Goal: Task Accomplishment & Management: Complete application form

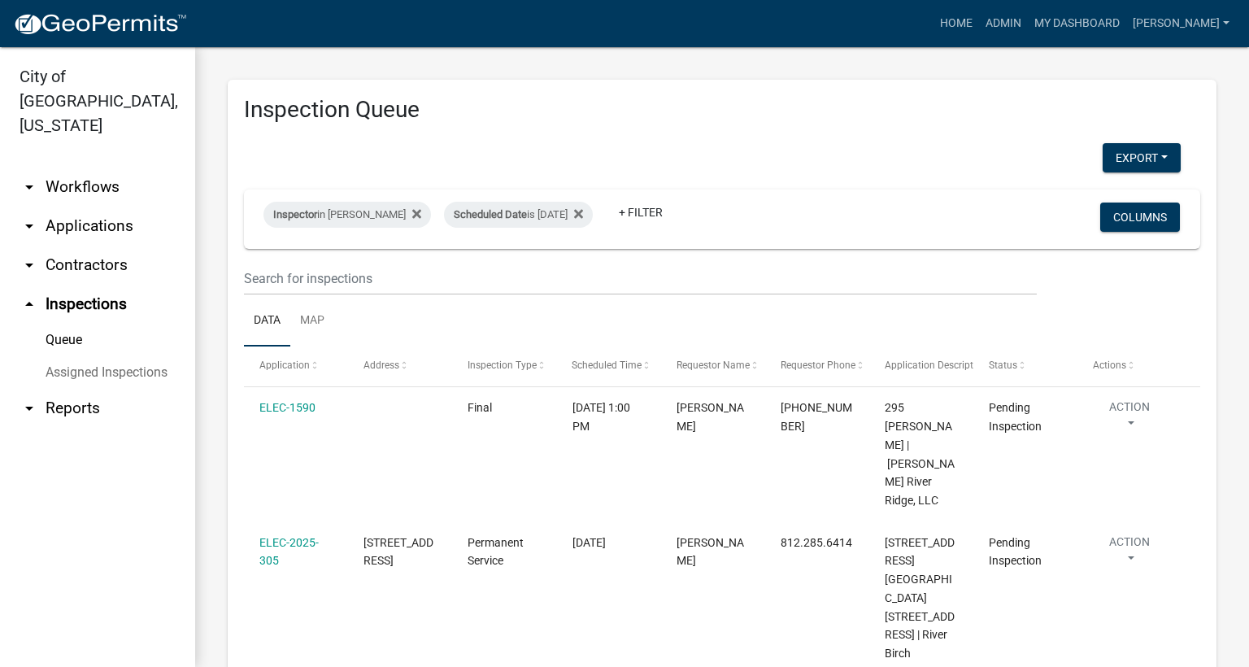
scroll to position [220, 0]
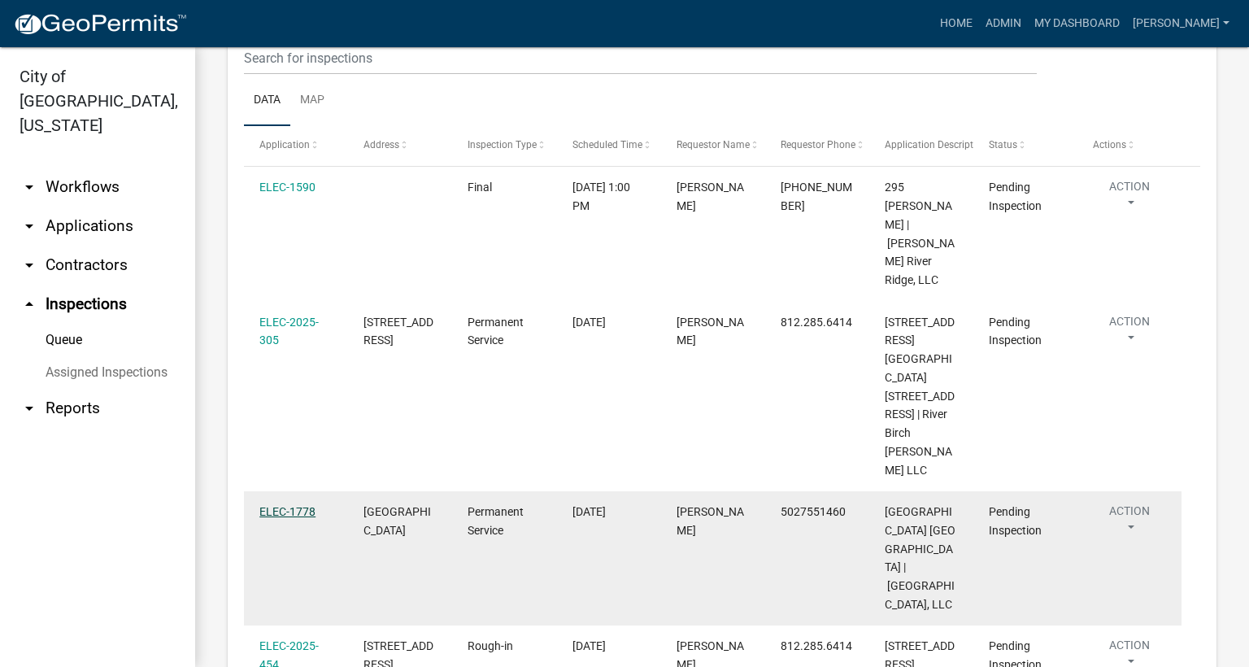
click at [298, 505] on link "ELEC-1778" at bounding box center [287, 511] width 56 height 13
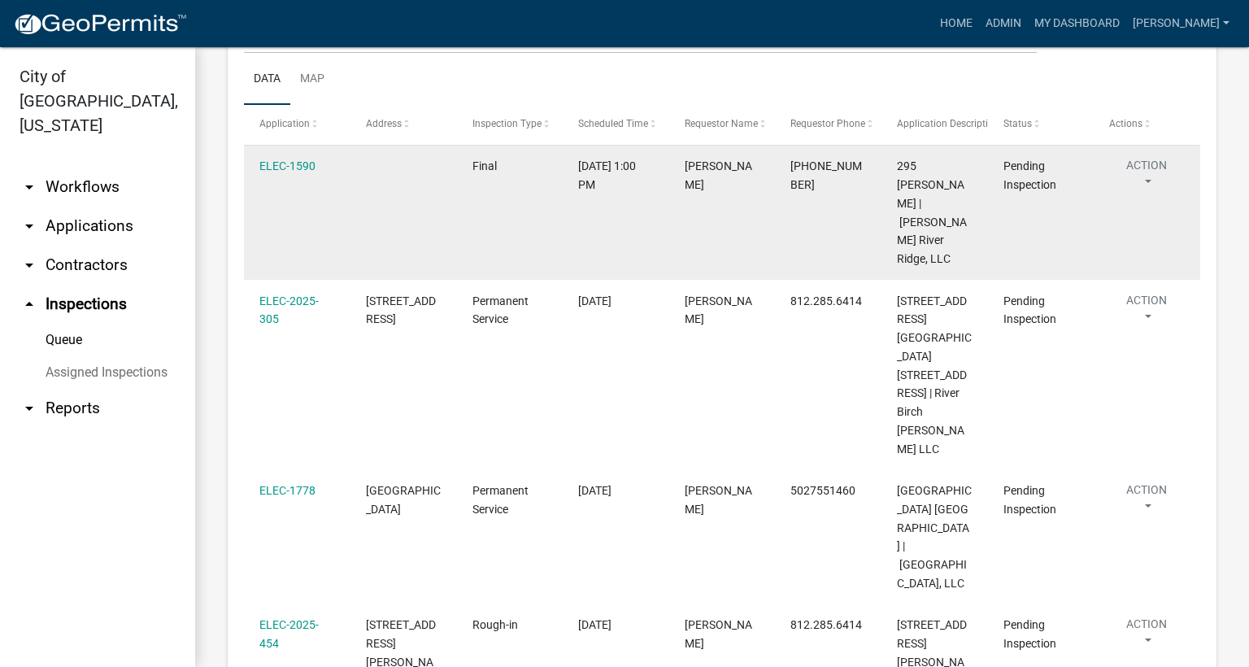
scroll to position [244, 0]
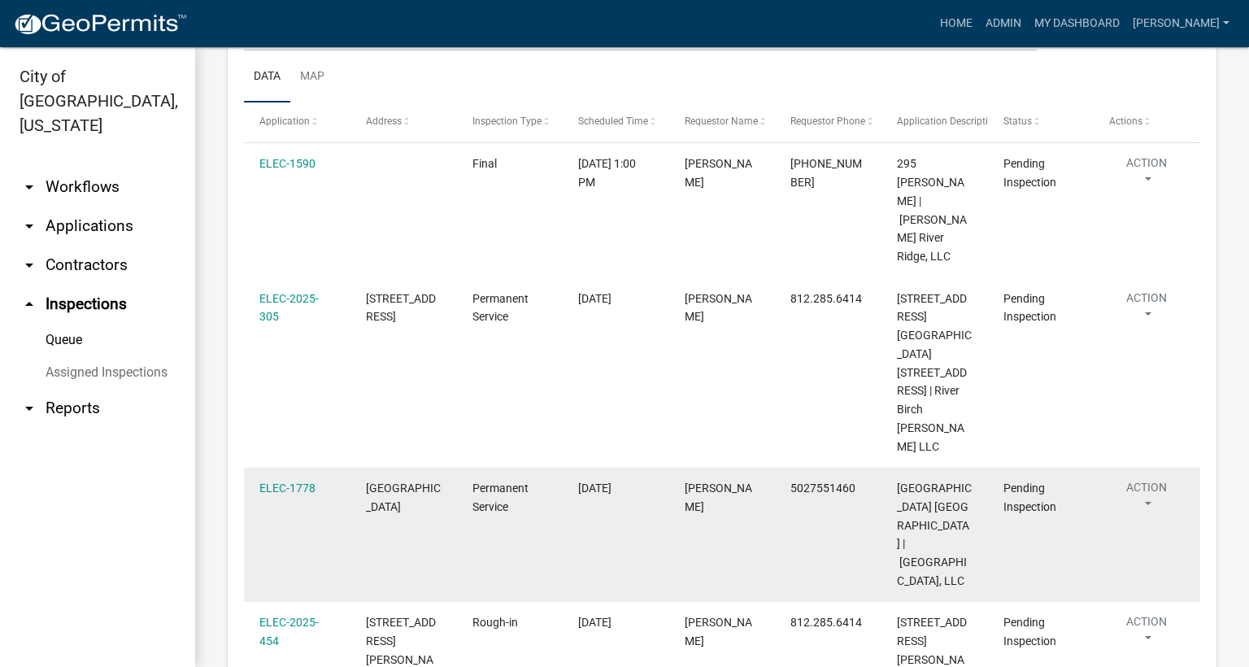
click at [1149, 479] on button "Action" at bounding box center [1146, 499] width 75 height 41
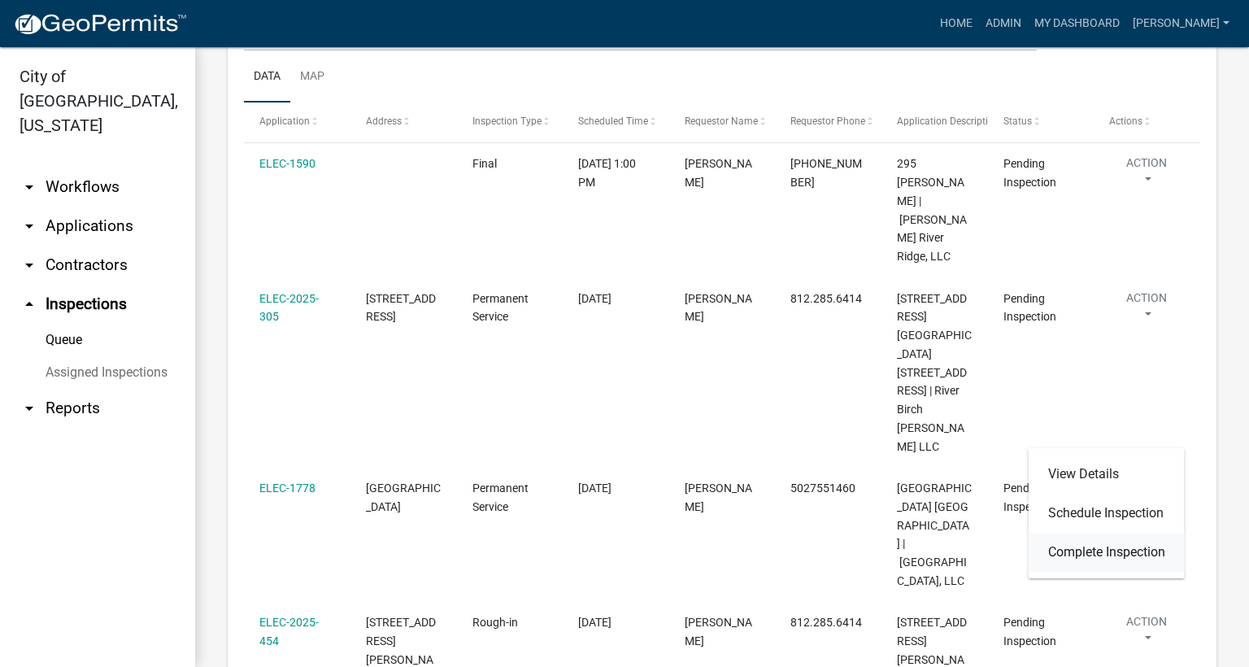
click at [1096, 552] on link "Complete Inspection" at bounding box center [1106, 551] width 156 height 39
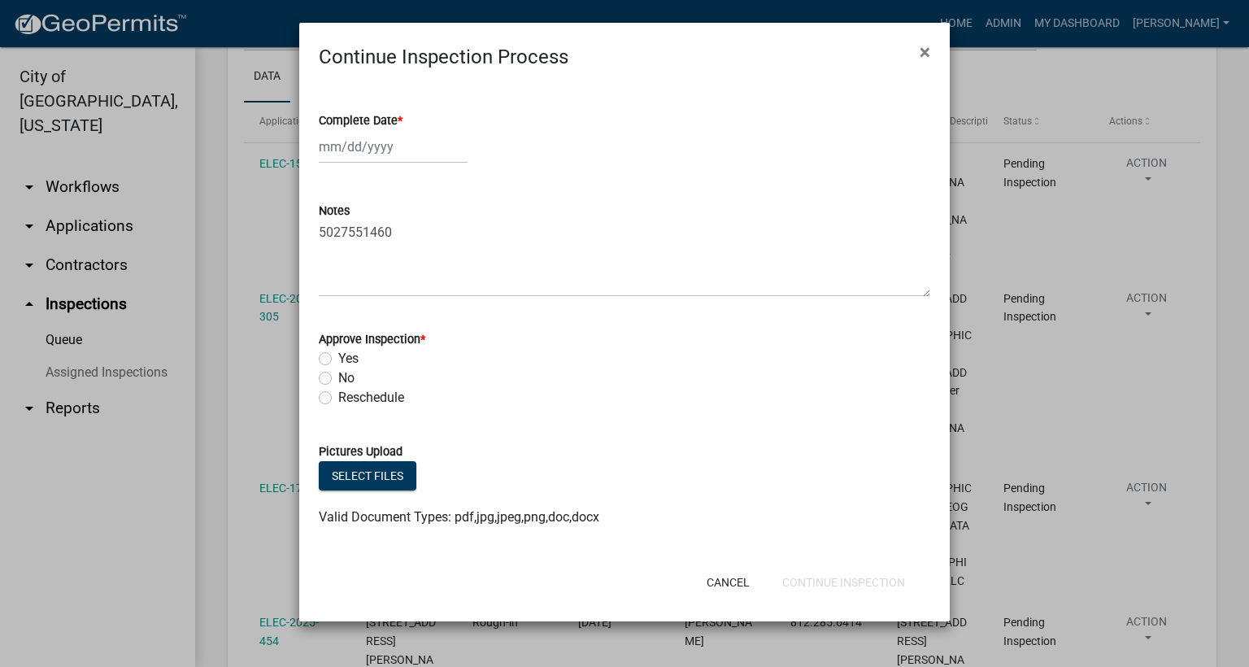
click at [401, 122] on span "*" at bounding box center [400, 121] width 5 height 14
click at [401, 130] on input "Complete Date *" at bounding box center [393, 146] width 149 height 33
select select "9"
select select "2025"
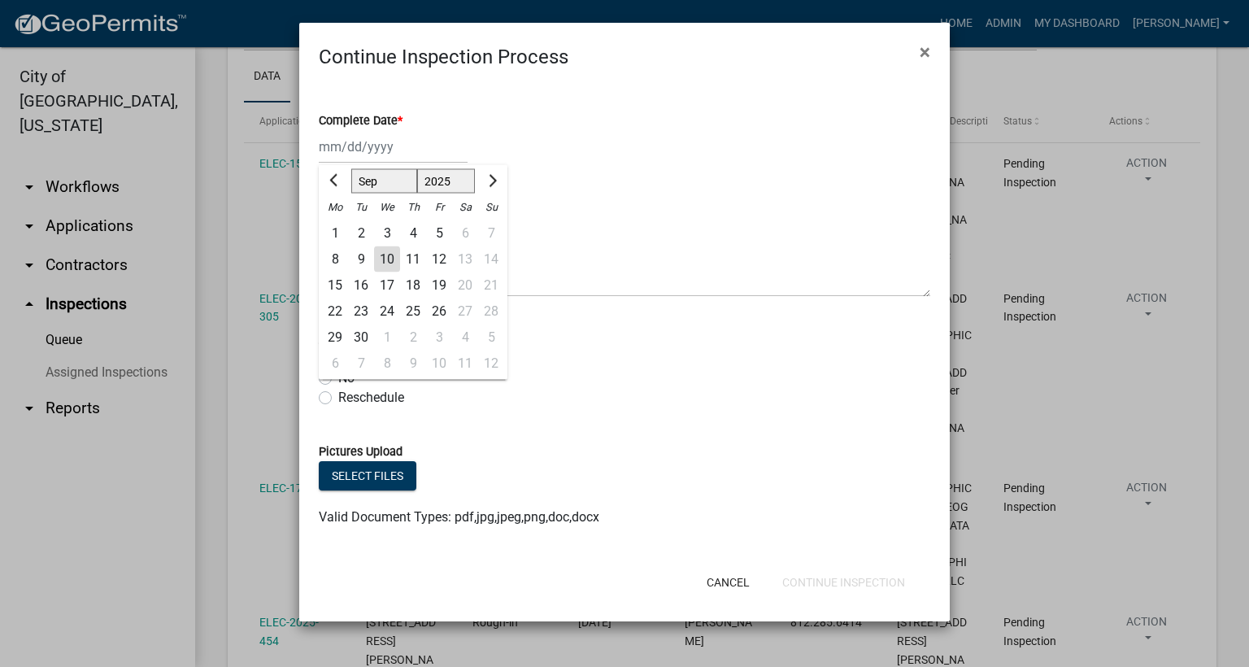
click at [386, 250] on div "10" at bounding box center [387, 259] width 26 height 26
type input "[DATE]"
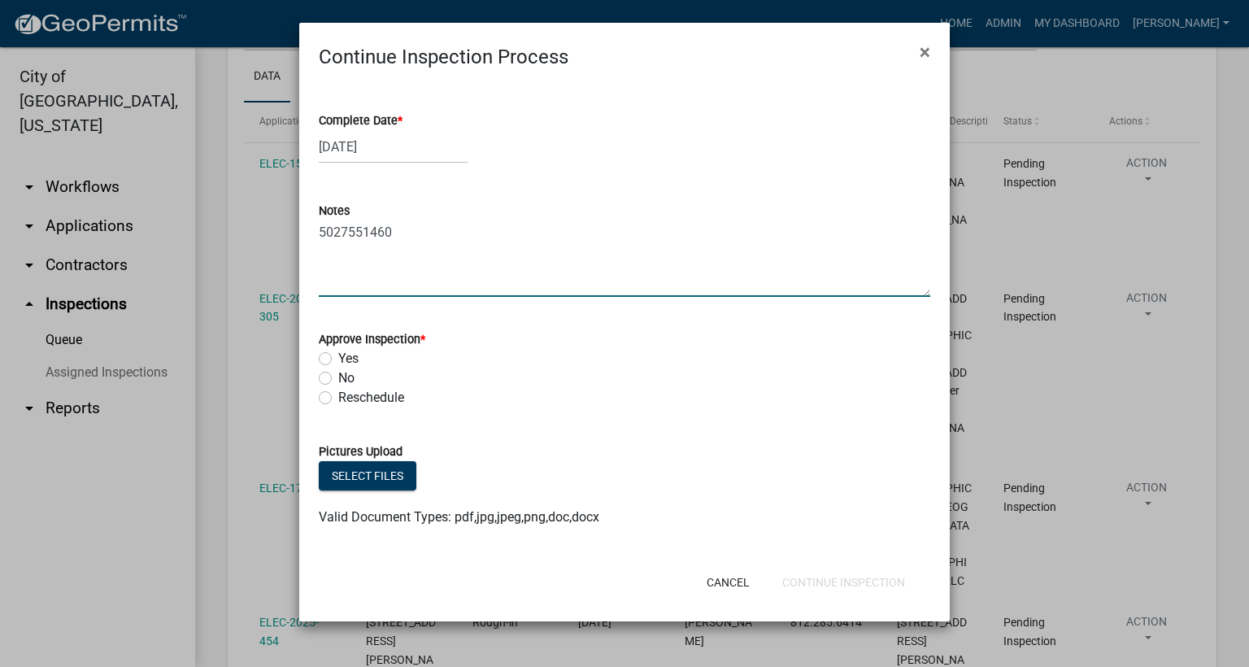
click at [423, 241] on textarea "5027551460" at bounding box center [624, 258] width 611 height 76
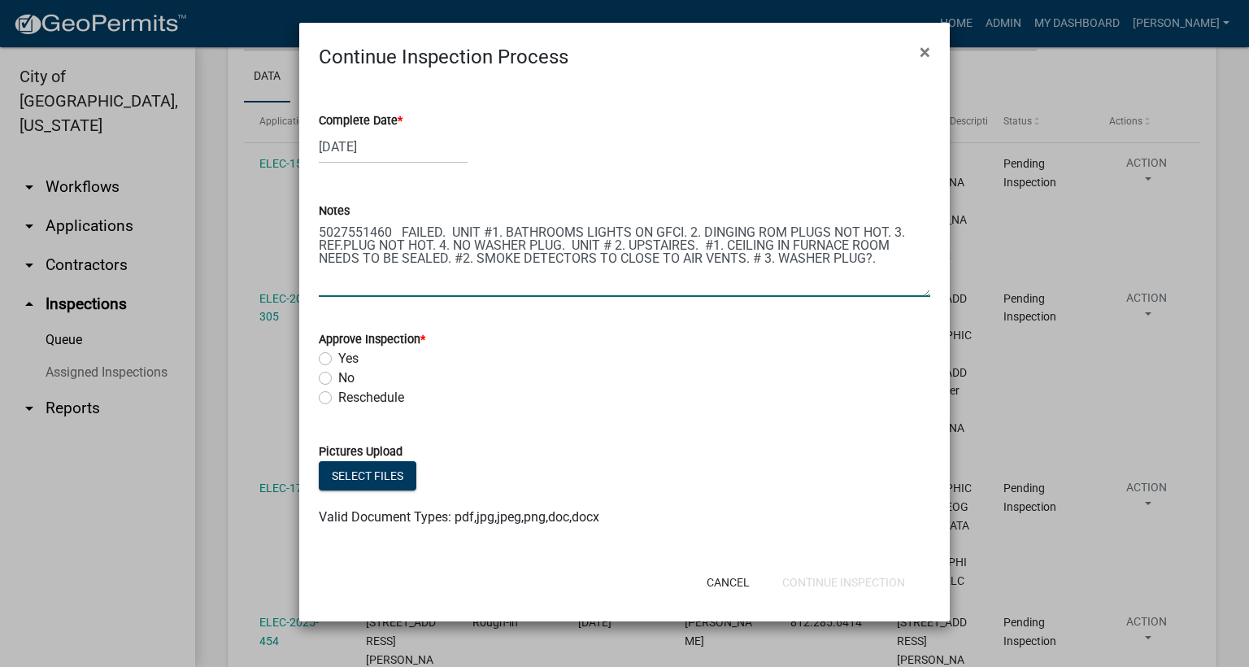
click at [562, 240] on textarea "5027551460 FAILED. UNIT #1. BATHROOMS LIGHTS ON GFCI. 2. DINGING ROM PLUGS NOT …" at bounding box center [624, 258] width 611 height 76
type textarea "5027551460 FAILED. UNIT #1. BATHROOMS LIGHTS ON GFCI. 2. DINGING ROM PLUGS NOT …"
click at [338, 376] on label "No" at bounding box center [346, 378] width 16 height 20
click at [338, 376] on input "No" at bounding box center [343, 373] width 11 height 11
radio input "true"
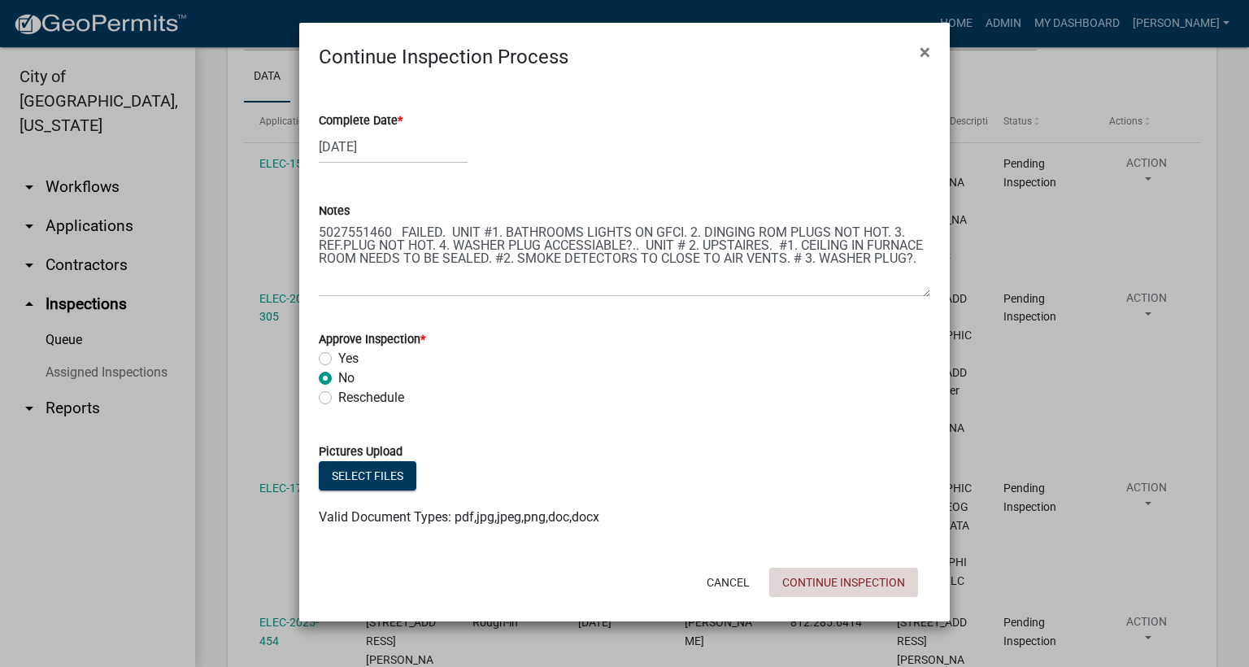
click at [889, 585] on button "Continue Inspection" at bounding box center [843, 581] width 149 height 29
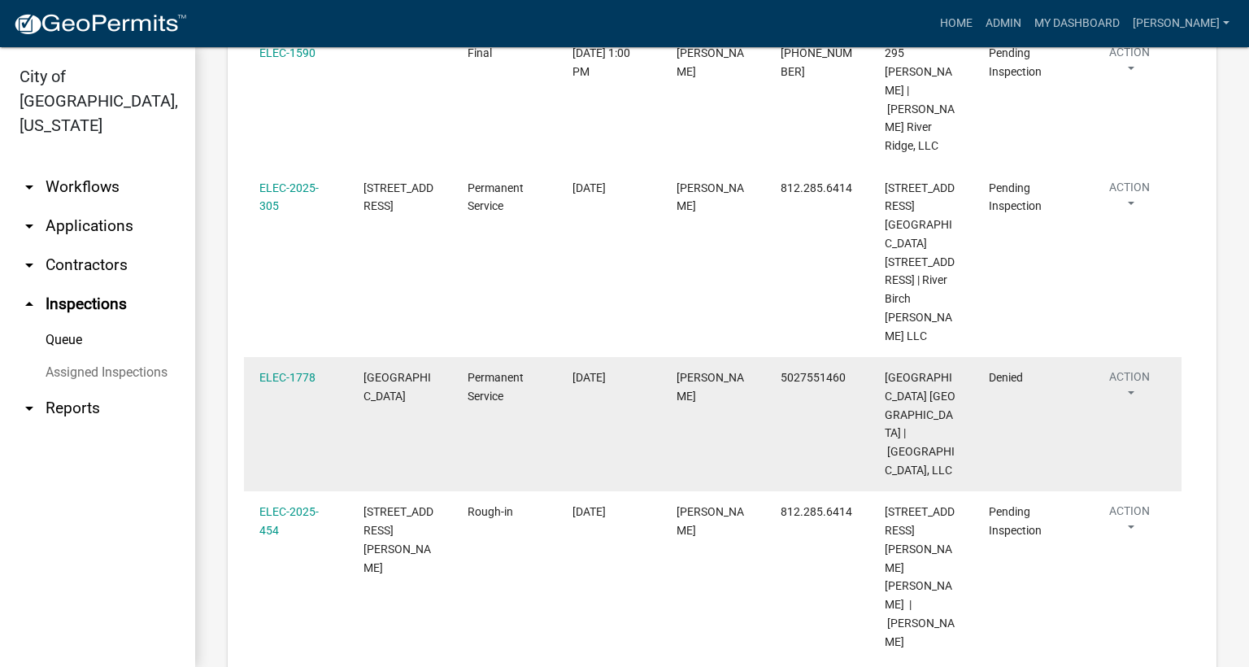
scroll to position [366, 0]
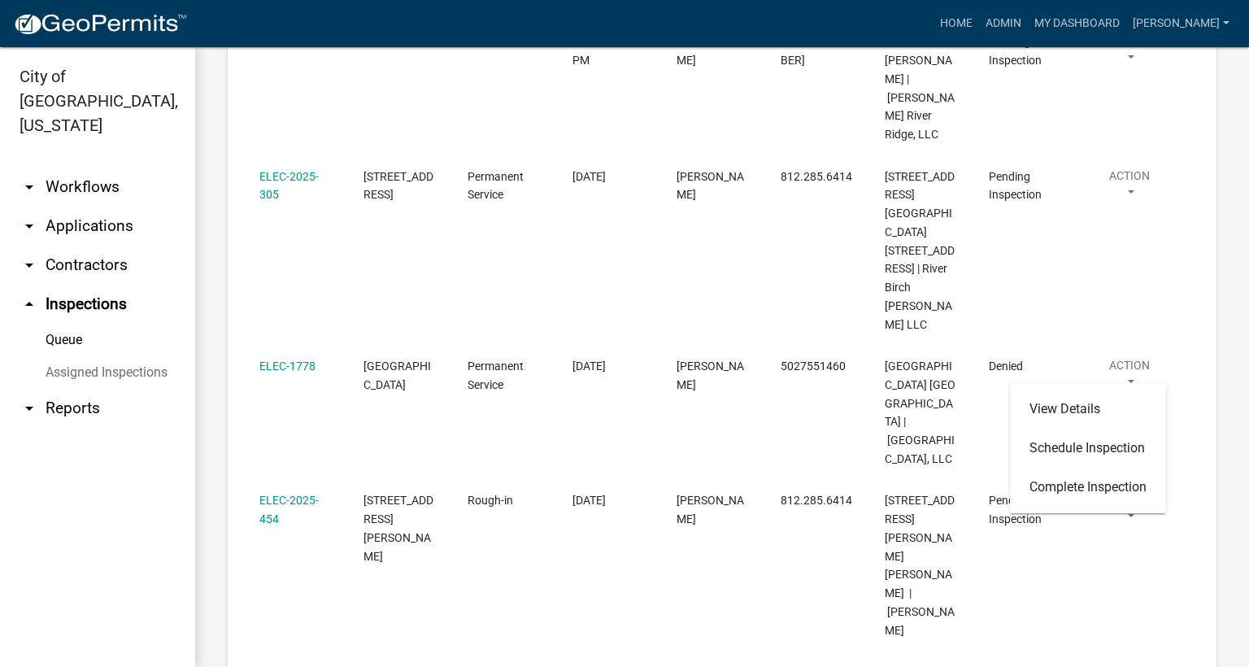
click at [85, 564] on ul "arrow_drop_down Workflows List arrow_drop_down Applications Search by Parcel Se…" at bounding box center [97, 410] width 195 height 512
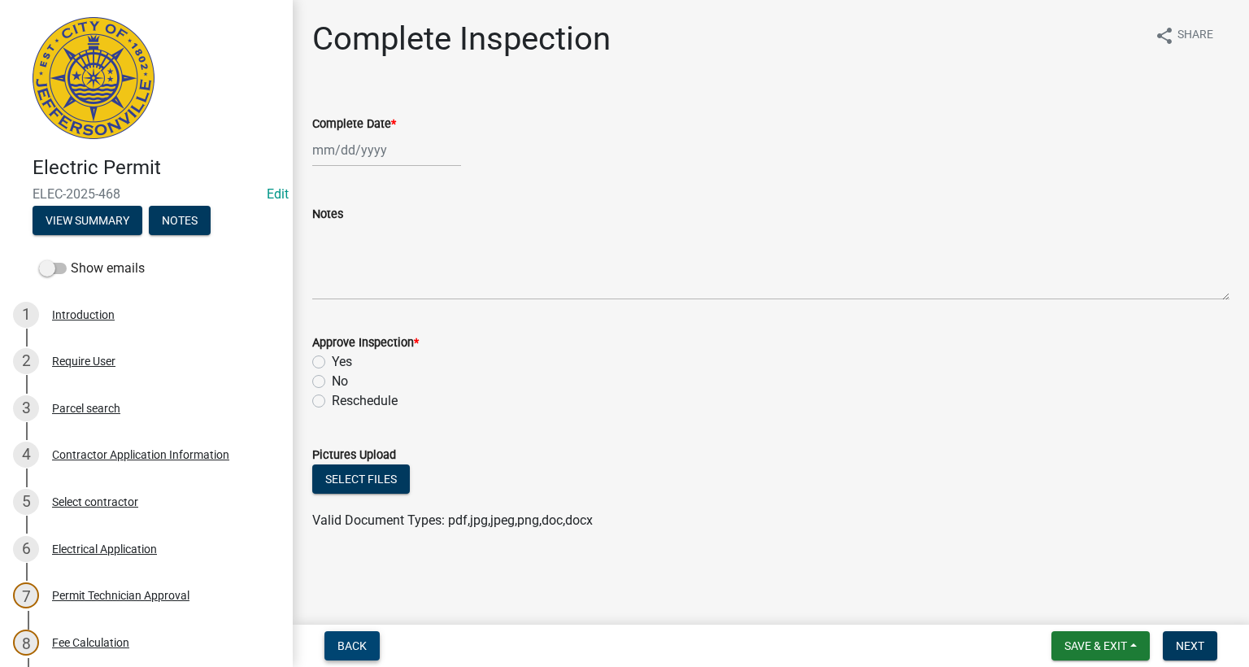
click at [344, 644] on span "Back" at bounding box center [351, 645] width 29 height 13
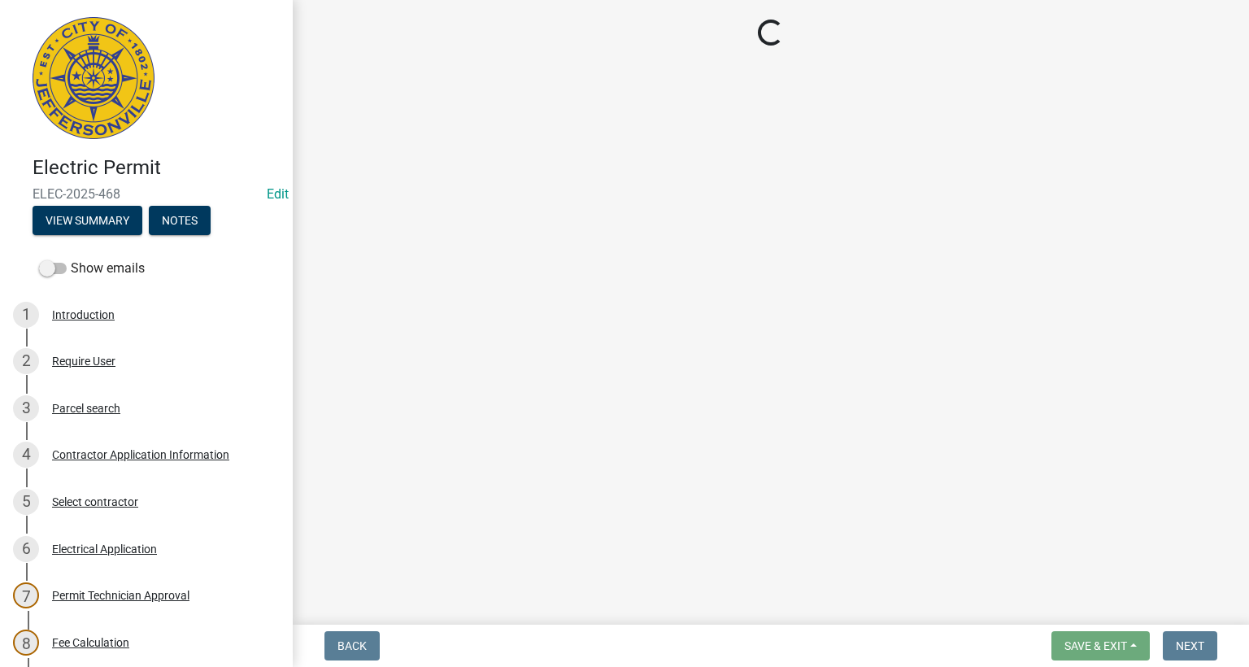
select select "36a8b8f0-2ef8-43e9-ae06-718f51af8d36"
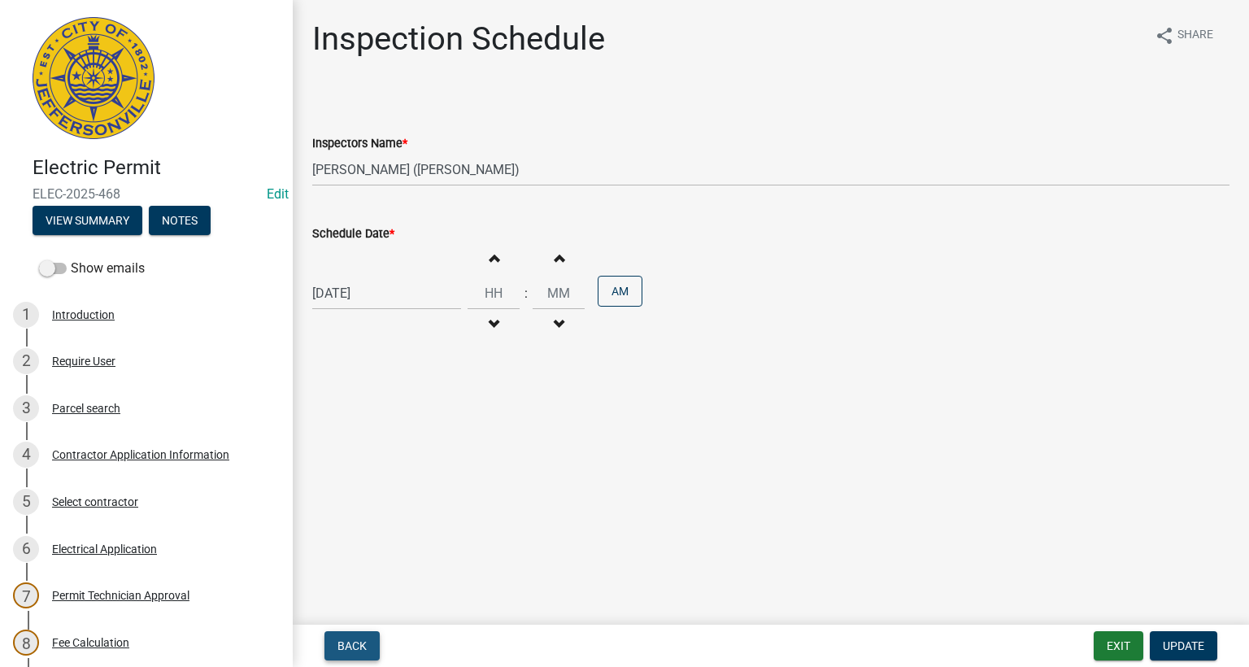
click at [344, 644] on span "Back" at bounding box center [351, 645] width 29 height 13
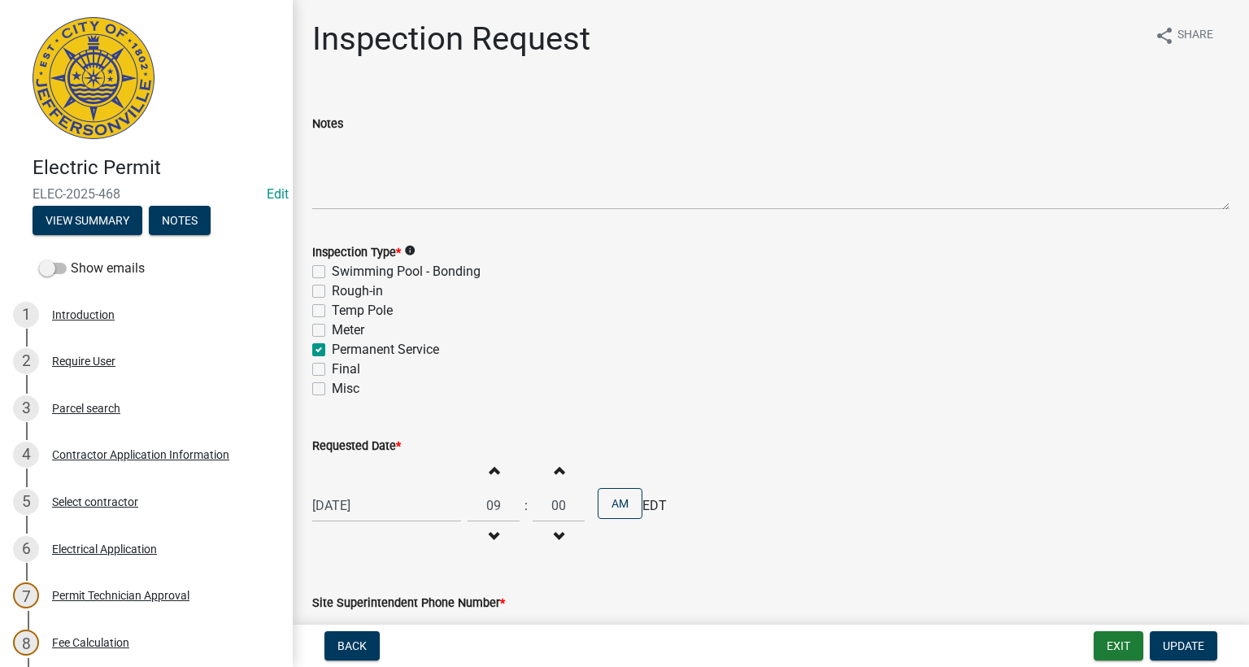
click at [332, 332] on label "Meter" at bounding box center [348, 330] width 33 height 20
click at [332, 331] on input "Meter" at bounding box center [337, 325] width 11 height 11
checkbox input "true"
checkbox input "false"
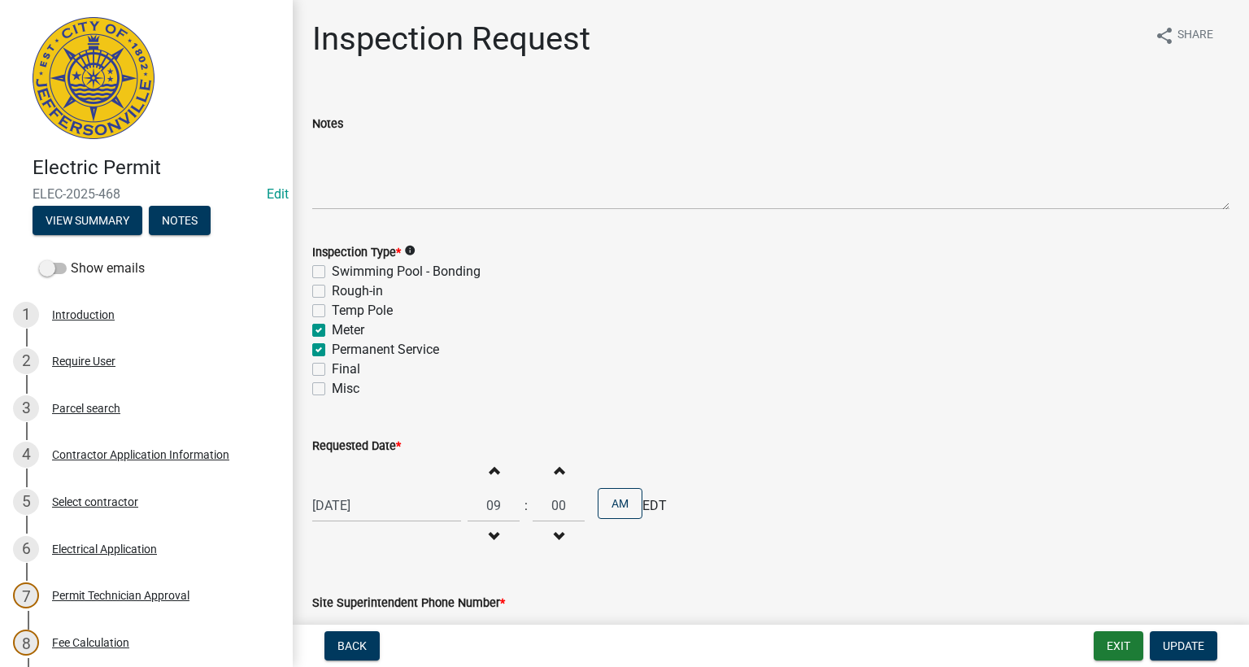
checkbox input "false"
checkbox input "true"
checkbox input "false"
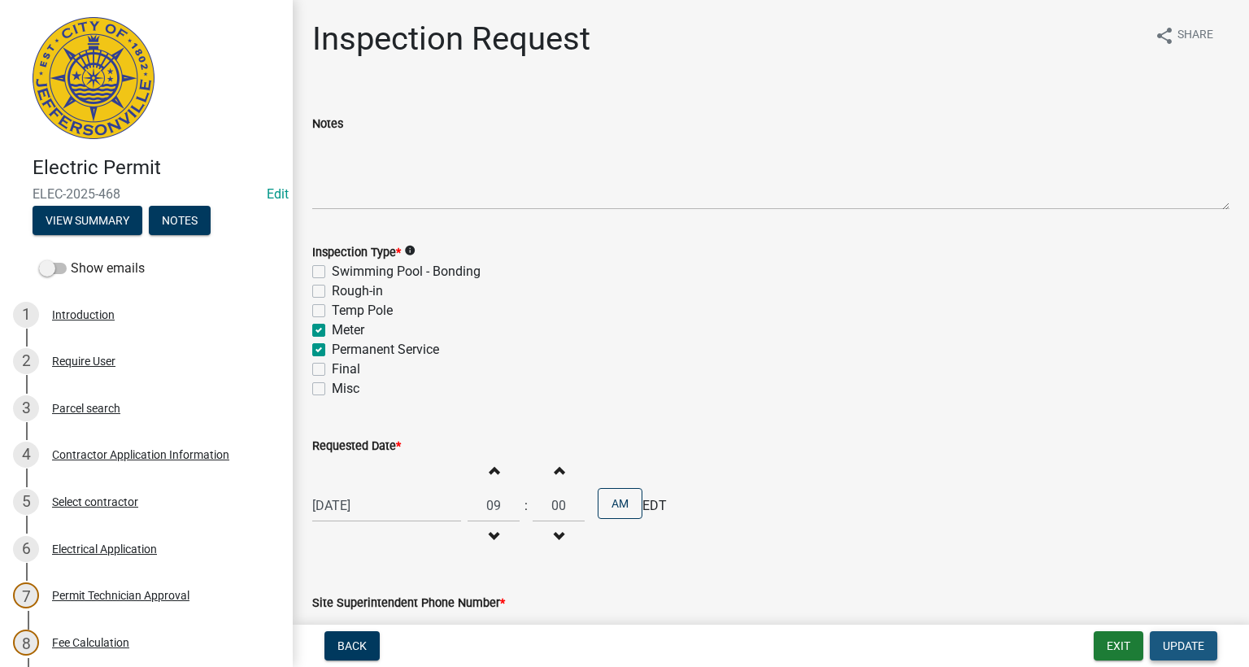
click at [1176, 645] on span "Update" at bounding box center [1182, 645] width 41 height 13
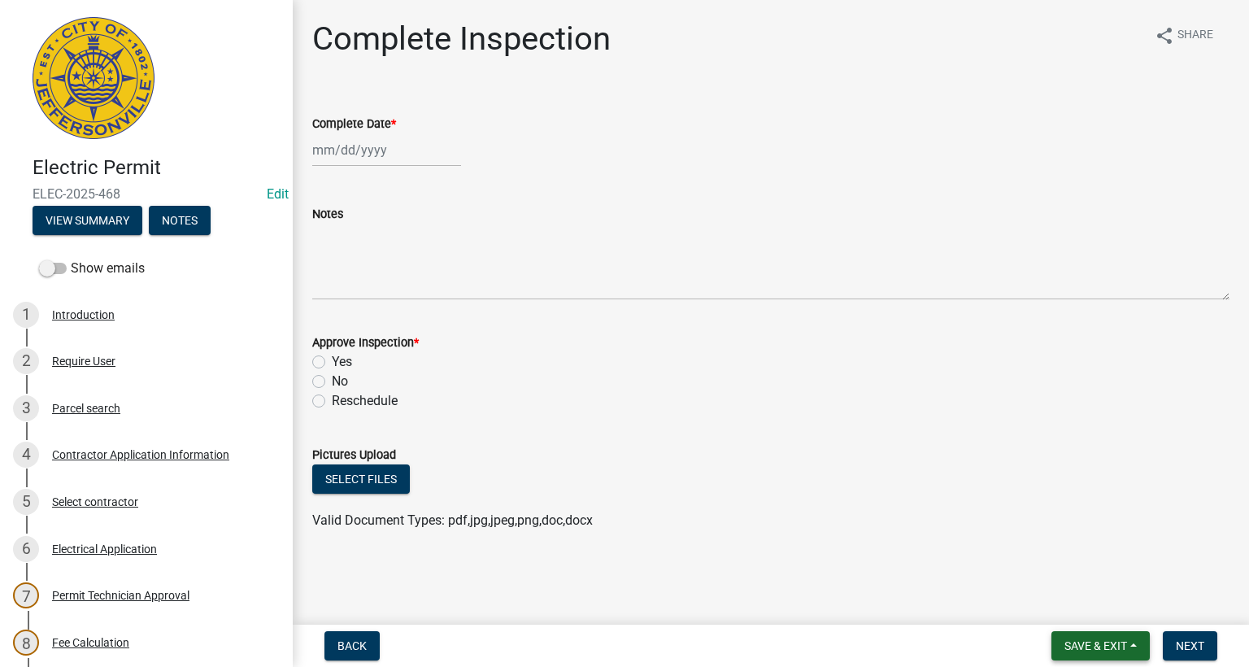
click at [1085, 649] on span "Save & Exit" at bounding box center [1095, 645] width 63 height 13
click at [1090, 601] on button "Save & Exit" at bounding box center [1084, 603] width 130 height 39
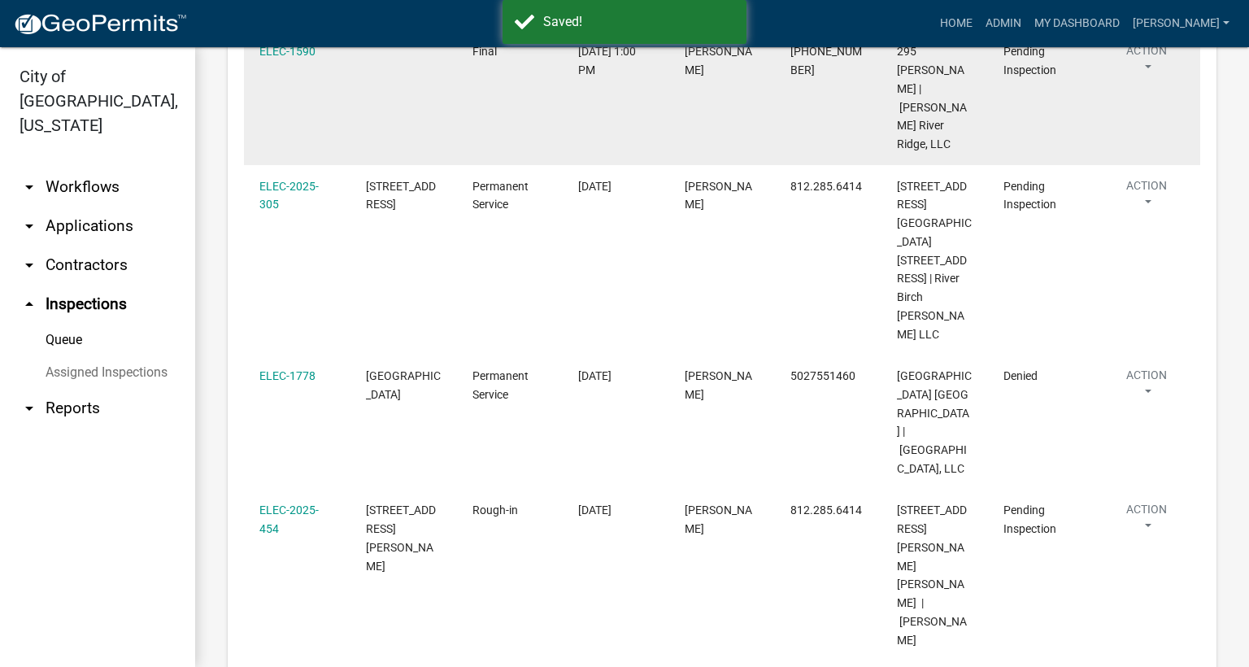
scroll to position [366, 0]
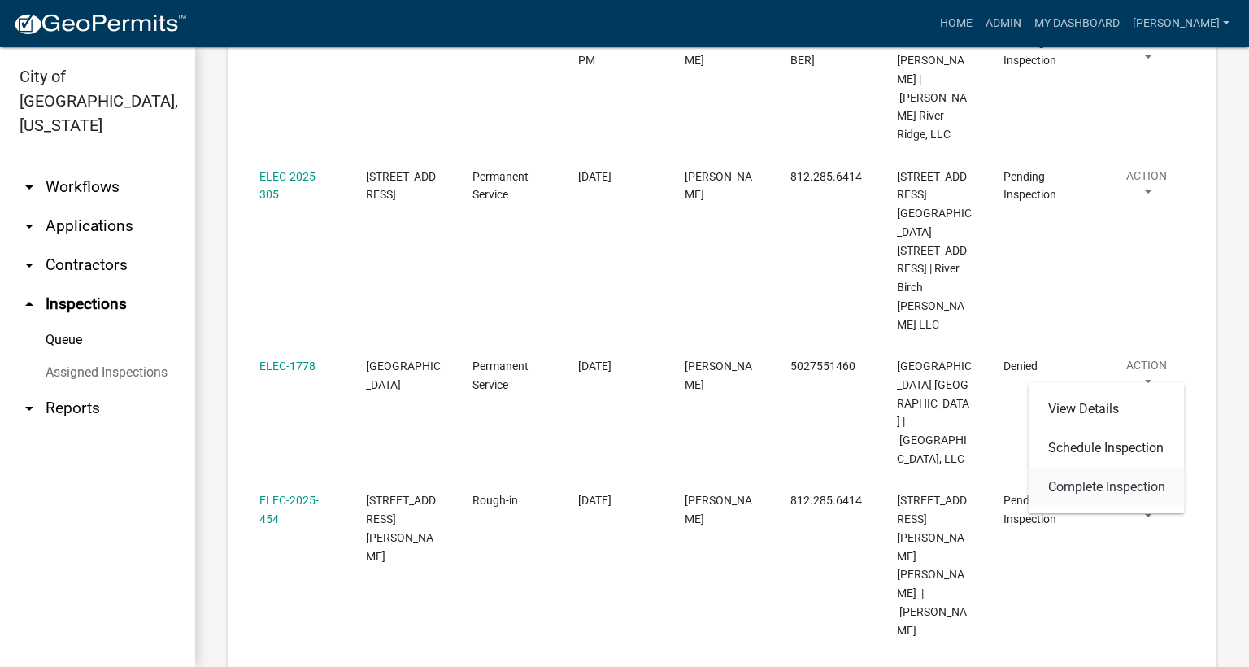
click at [1117, 495] on link "Complete Inspection" at bounding box center [1106, 486] width 156 height 39
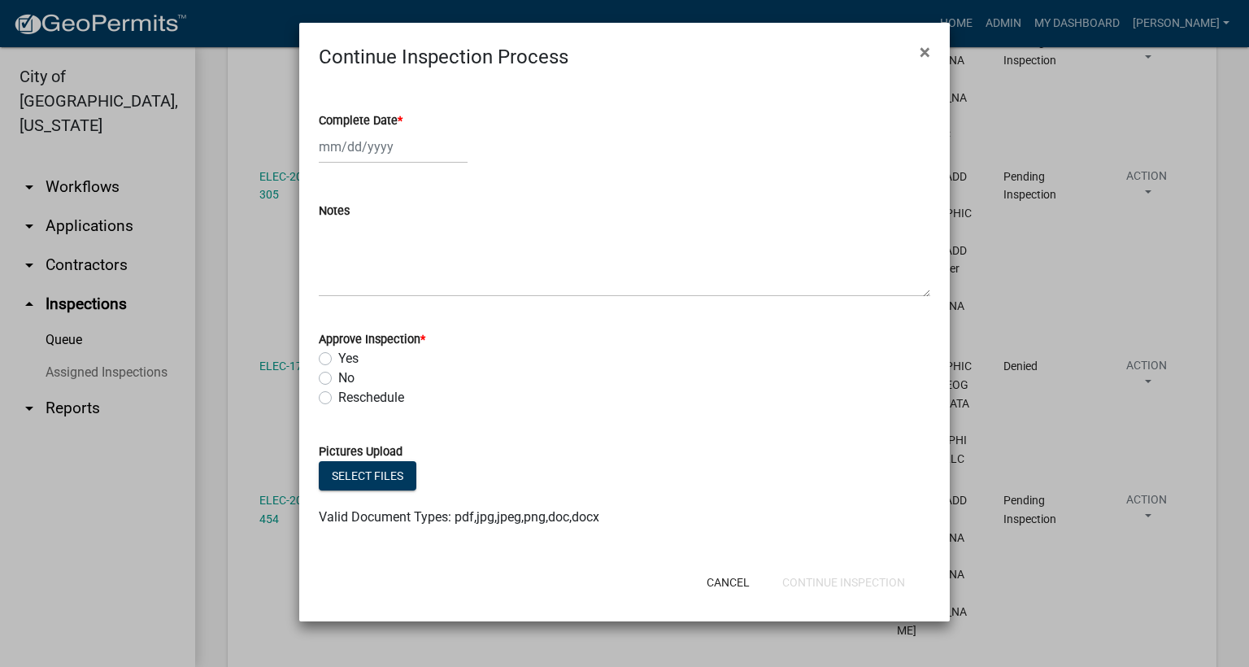
click at [400, 117] on span "*" at bounding box center [400, 121] width 5 height 14
click at [400, 130] on input "Complete Date *" at bounding box center [393, 146] width 149 height 33
select select "9"
select select "2025"
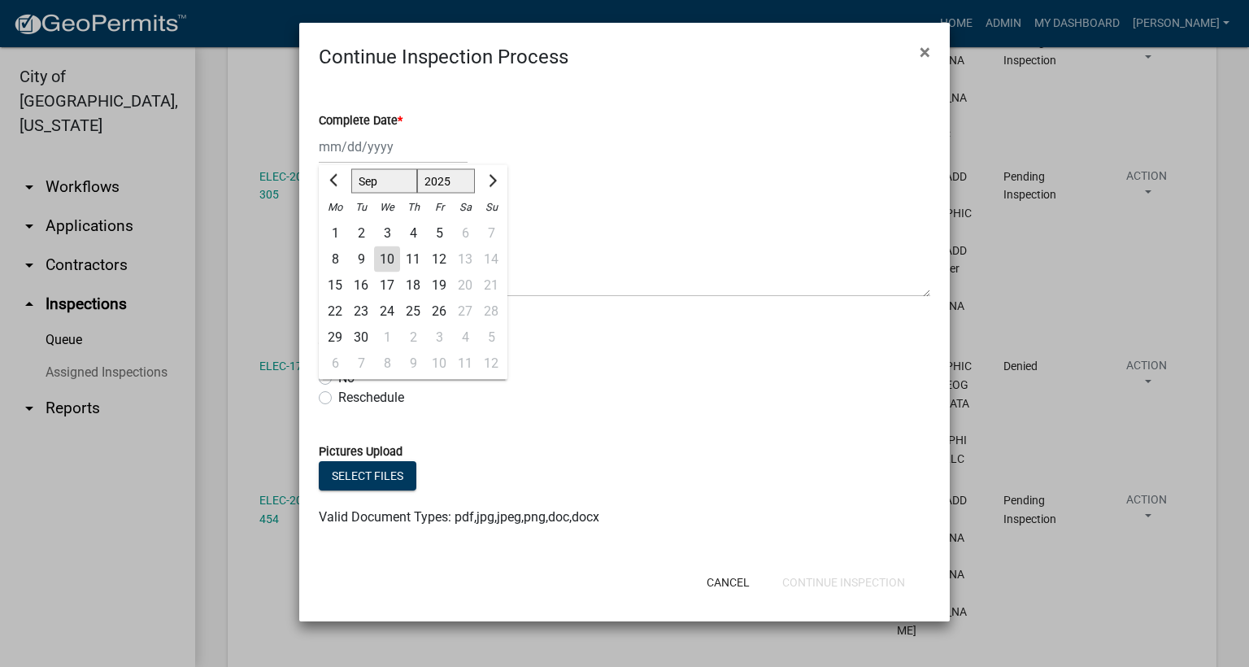
click at [388, 259] on div "10" at bounding box center [387, 259] width 26 height 26
type input "[DATE]"
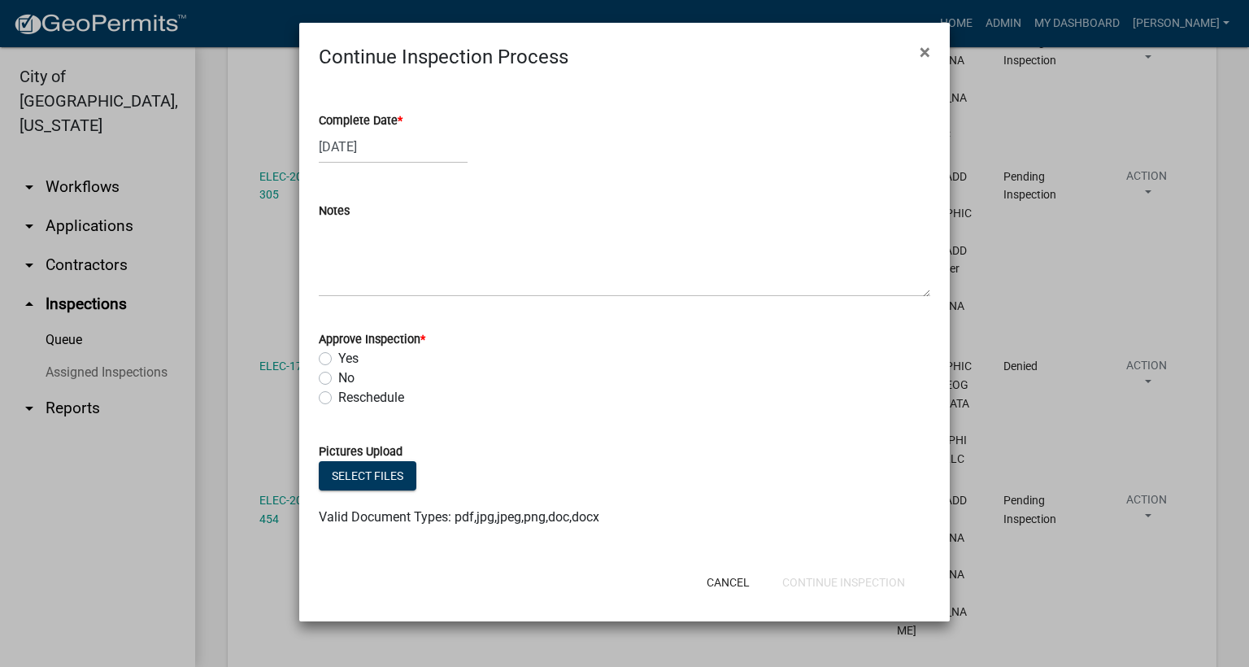
click at [338, 359] on label "Yes" at bounding box center [348, 359] width 20 height 20
click at [338, 359] on input "Yes" at bounding box center [343, 354] width 11 height 11
radio input "true"
click at [851, 583] on button "Continue Inspection" at bounding box center [843, 581] width 149 height 29
